Goal: Information Seeking & Learning: Learn about a topic

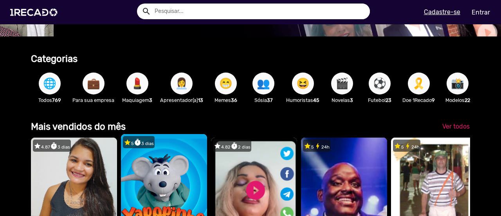
scroll to position [0, 495]
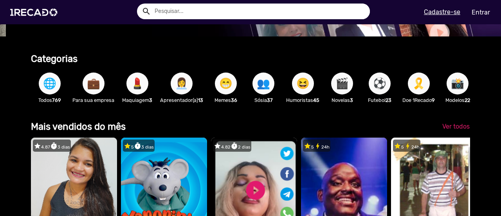
click at [182, 80] on span "👩‍💼" at bounding box center [181, 83] width 13 height 22
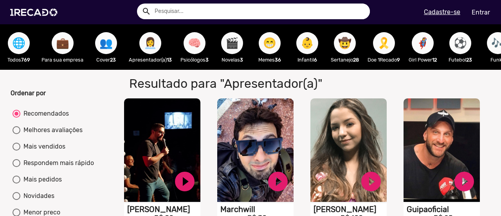
click at [461, 44] on span "⚽" at bounding box center [460, 43] width 13 height 22
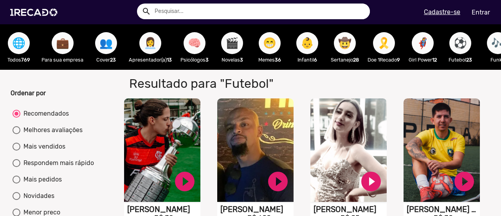
click at [345, 51] on span "🤠" at bounding box center [344, 43] width 13 height 22
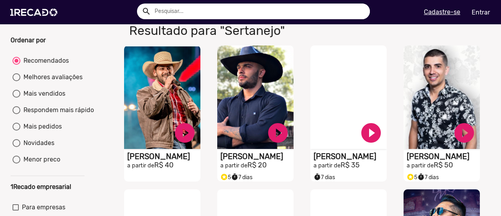
scroll to position [39, 0]
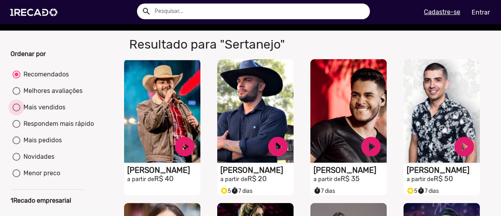
click at [16, 111] on div at bounding box center [17, 107] width 8 height 8
click at [16, 112] on input "Mais vendidos" at bounding box center [16, 111] width 0 height 0
radio input "true"
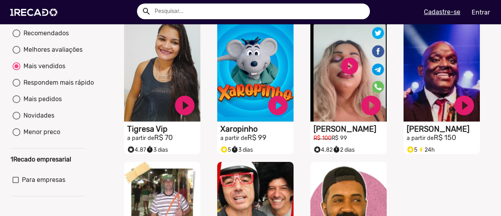
scroll to position [78, 0]
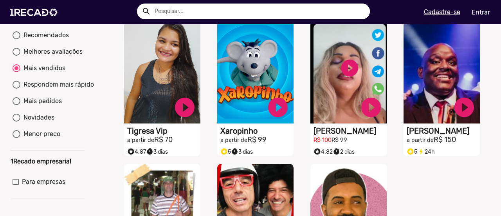
click at [13, 105] on div at bounding box center [17, 101] width 8 height 8
click at [16, 105] on input "Mais pedidos" at bounding box center [16, 105] width 0 height 0
radio input "true"
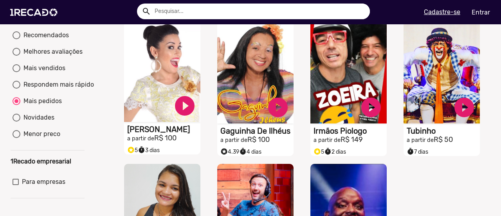
click at [155, 92] on video "S1RECADO vídeos dedicados para fãs e empresas" at bounding box center [162, 69] width 76 height 103
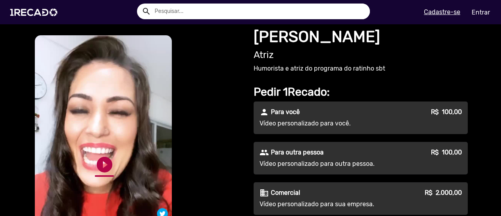
click at [96, 158] on link "play_circle_filled" at bounding box center [104, 164] width 19 height 19
click at [99, 162] on link "play_circle_filled" at bounding box center [104, 164] width 19 height 19
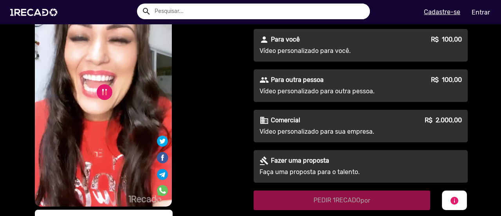
scroll to position [39, 0]
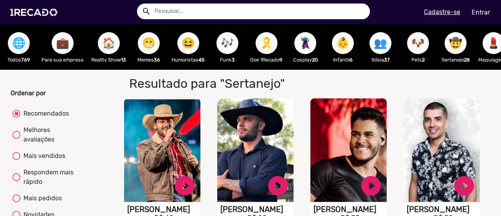
click at [376, 42] on span "👥" at bounding box center [380, 43] width 13 height 22
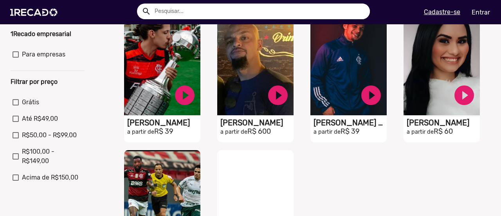
scroll to position [235, 0]
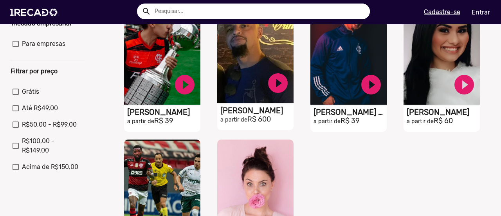
click at [238, 72] on video "S1RECADO vídeos dedicados para fãs e empresas" at bounding box center [255, 51] width 76 height 103
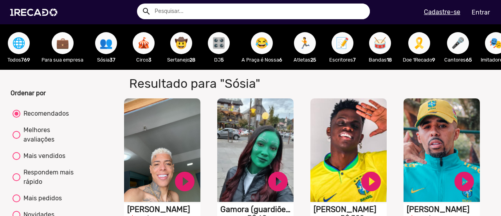
click at [60, 40] on span "💼" at bounding box center [62, 43] width 13 height 22
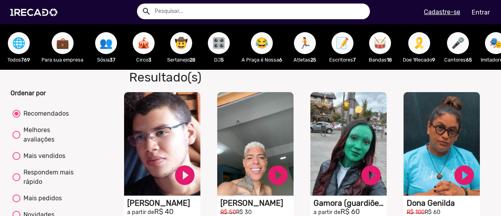
click at [462, 44] on span "🎤" at bounding box center [457, 43] width 13 height 22
